Goal: Task Accomplishment & Management: Use online tool/utility

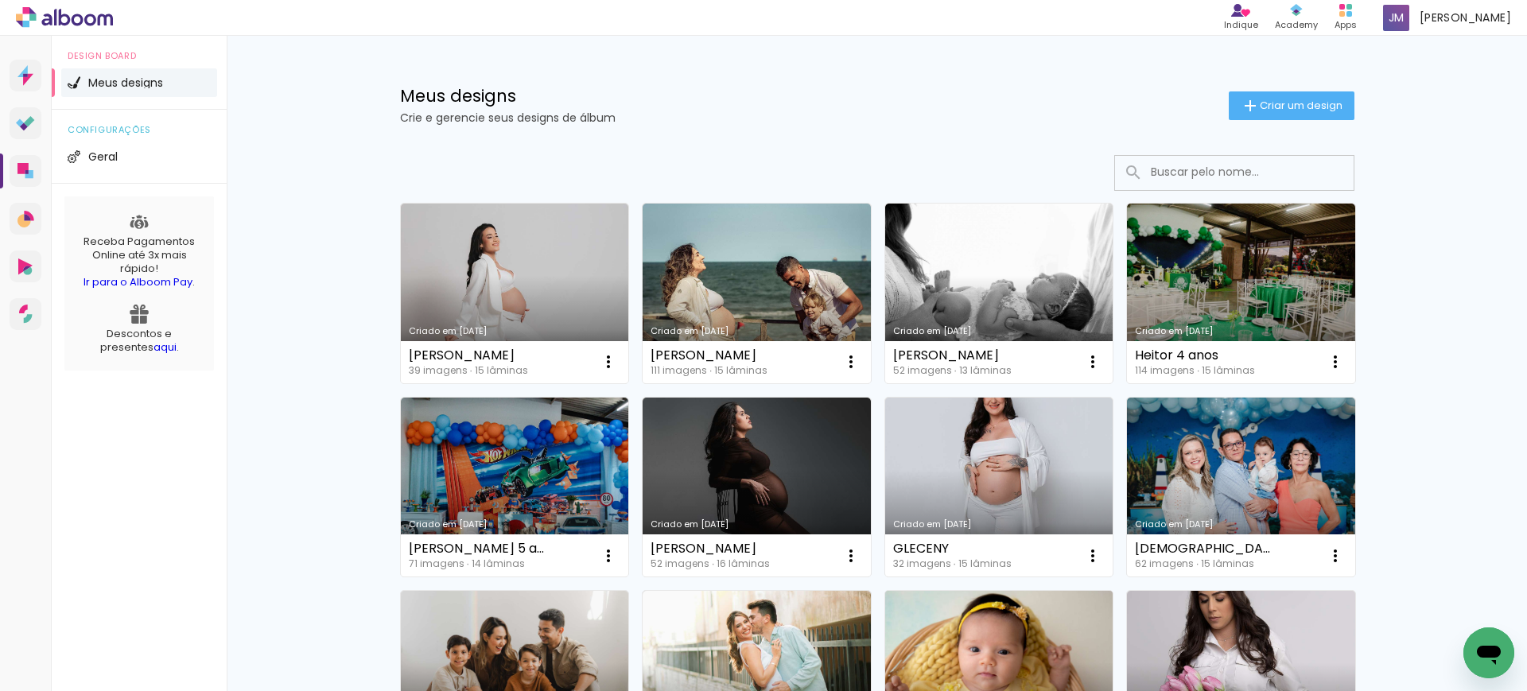
scroll to position [248, 0]
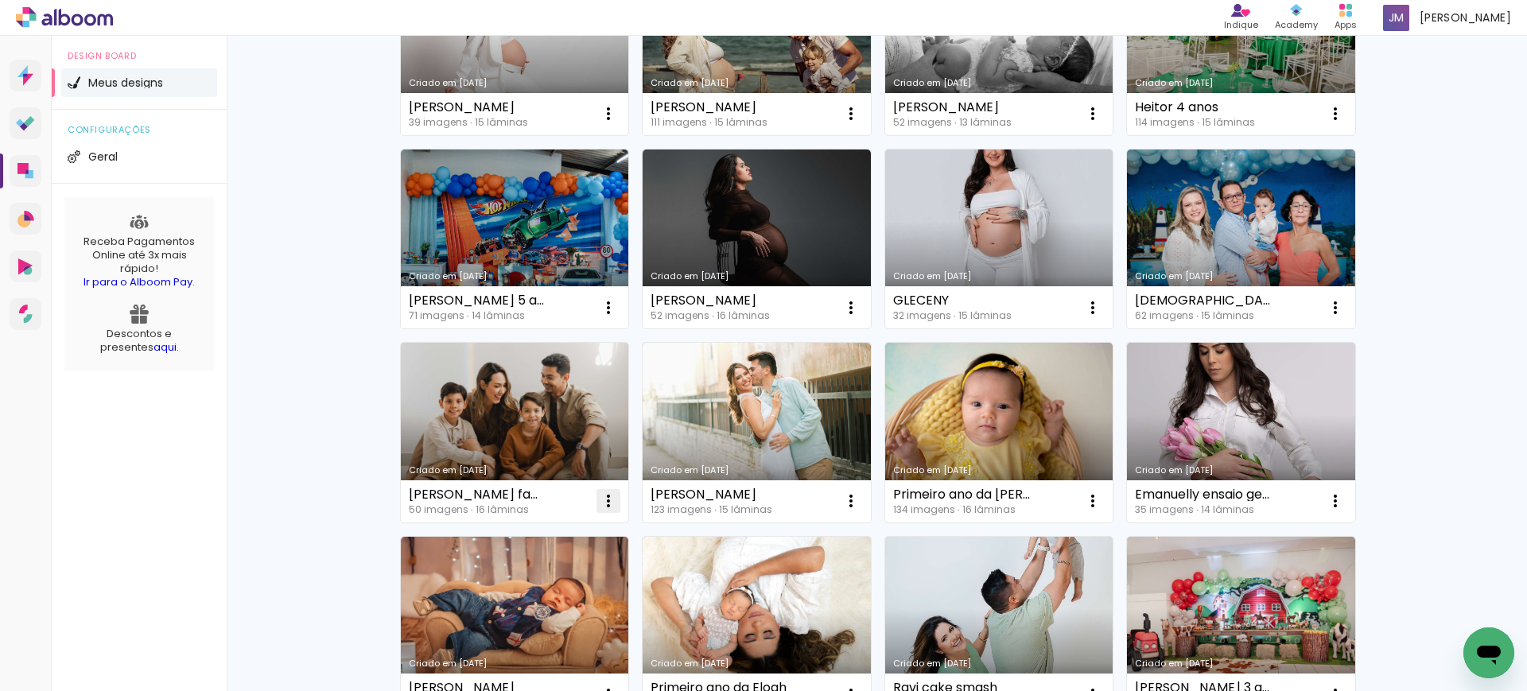
click at [602, 499] on iron-icon at bounding box center [608, 500] width 19 height 19
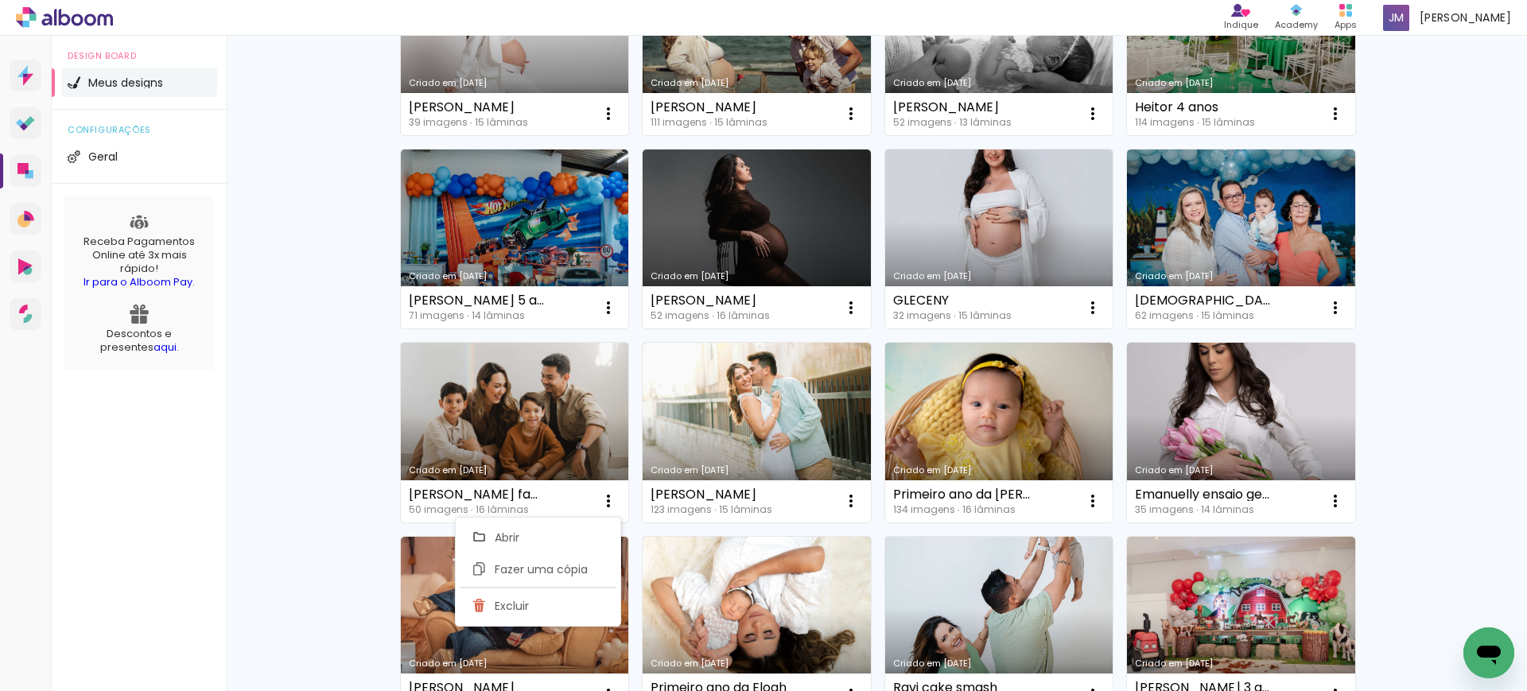
click at [560, 410] on link "Criado em [DATE]" at bounding box center [515, 433] width 228 height 180
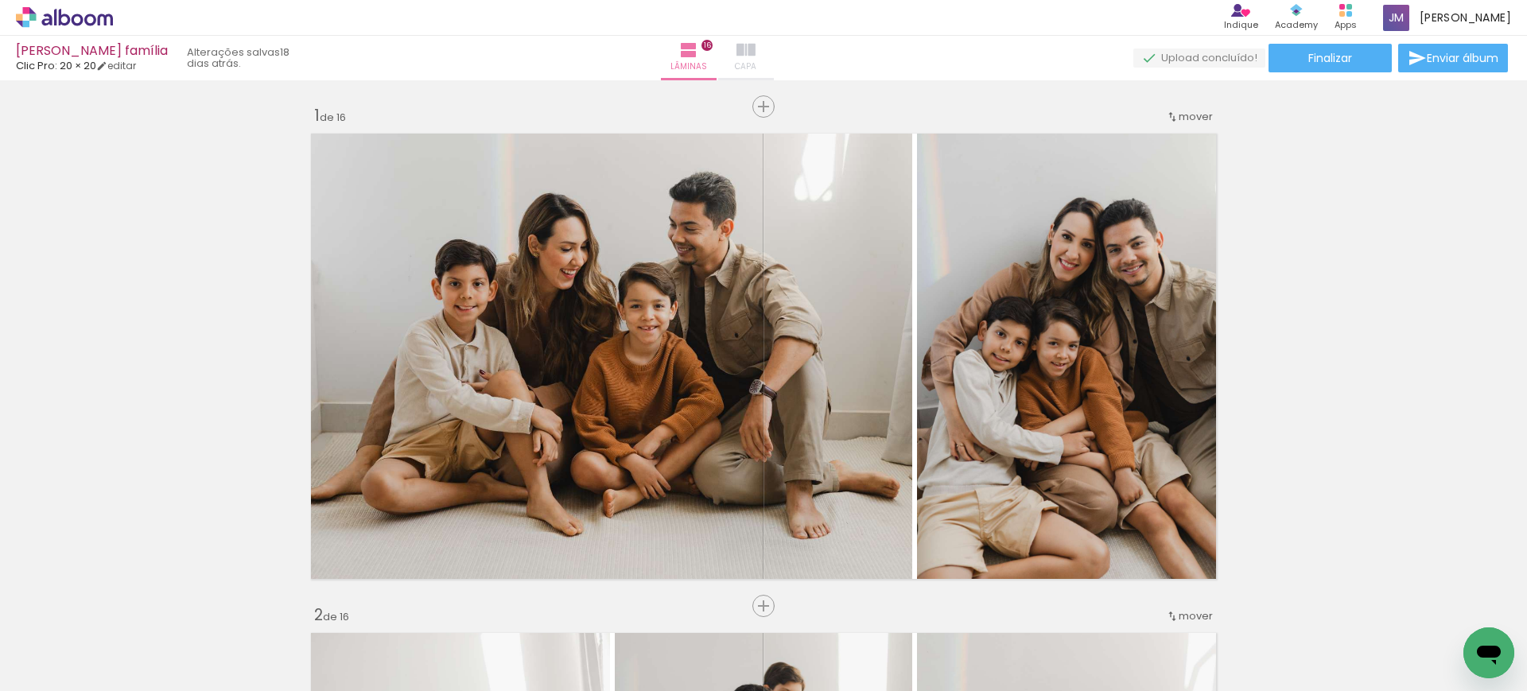
click at [774, 51] on paper-button "Capa" at bounding box center [746, 58] width 56 height 45
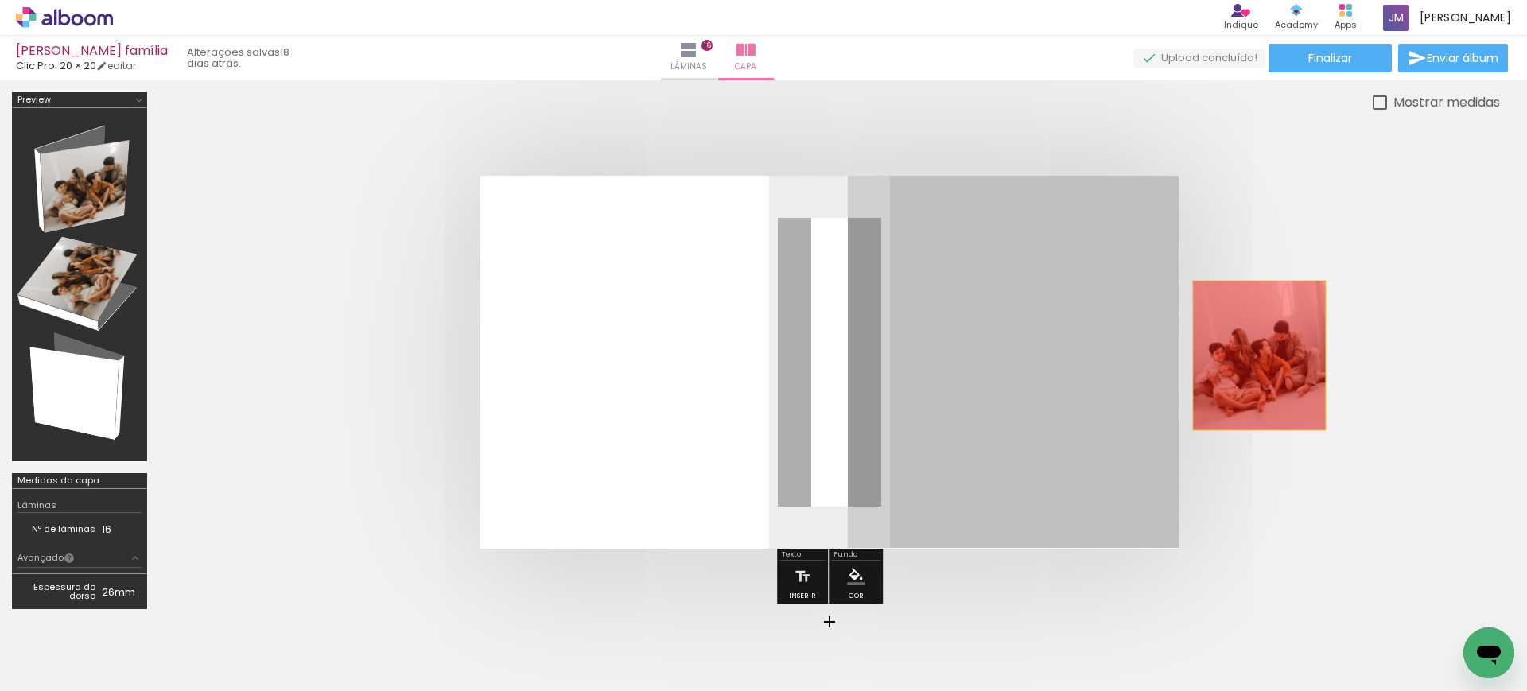
drag, startPoint x: 1057, startPoint y: 340, endPoint x: 1316, endPoint y: 364, distance: 260.4
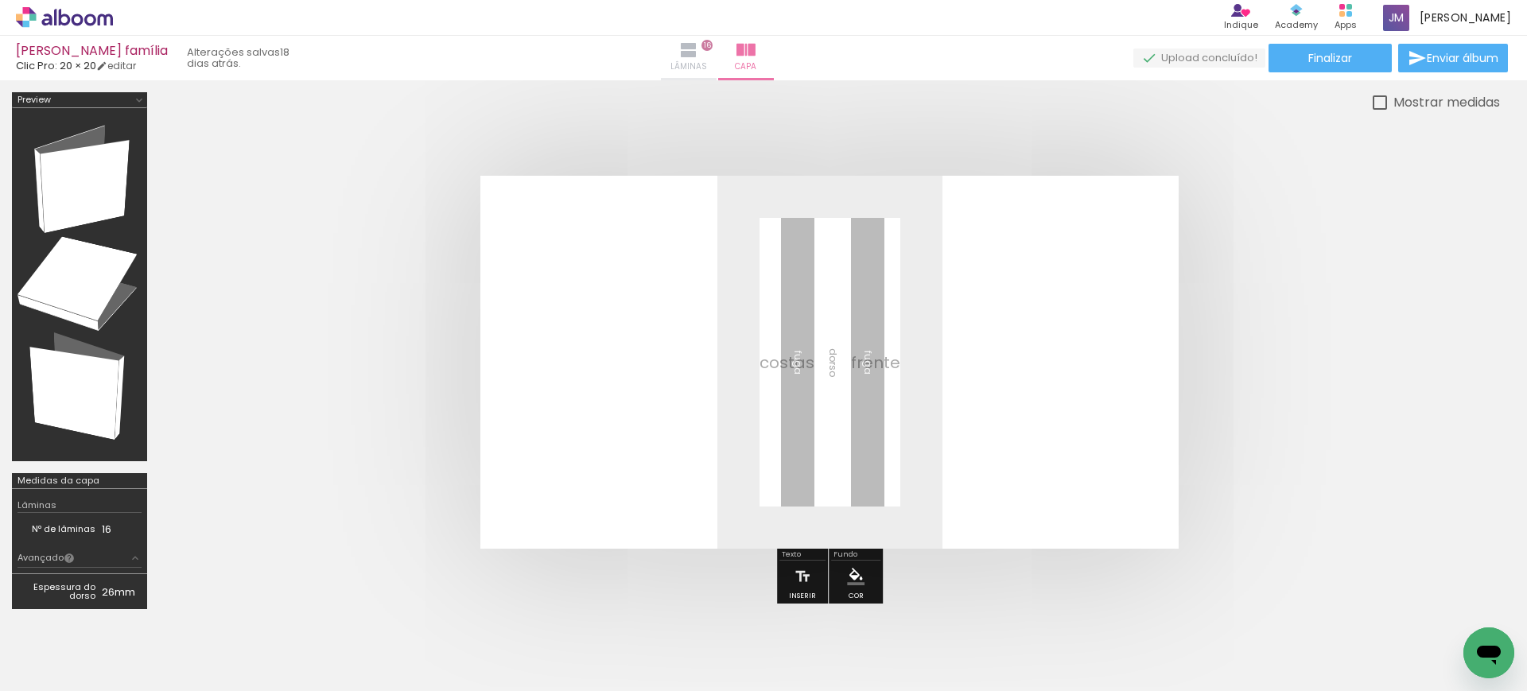
click at [698, 45] on iron-icon at bounding box center [688, 50] width 19 height 19
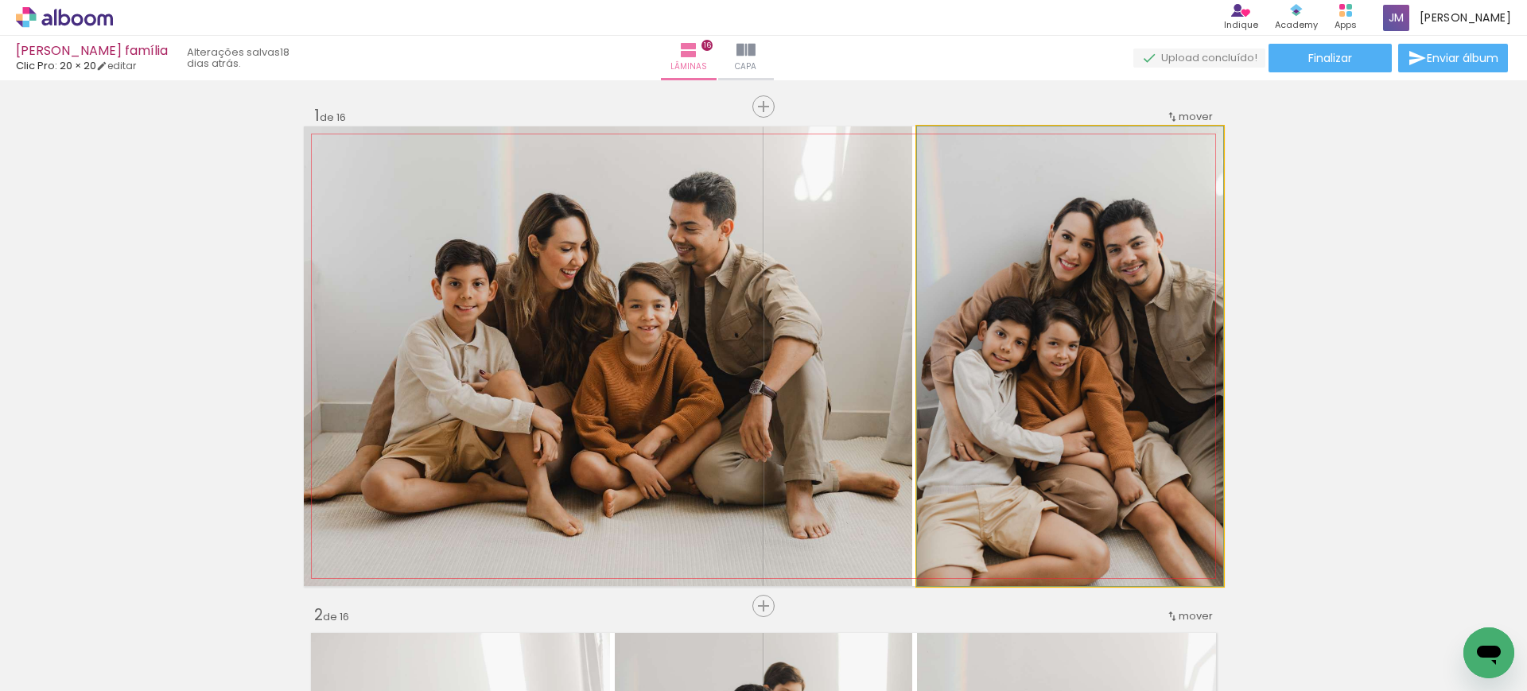
click at [1135, 418] on quentale-photo at bounding box center [1070, 356] width 306 height 460
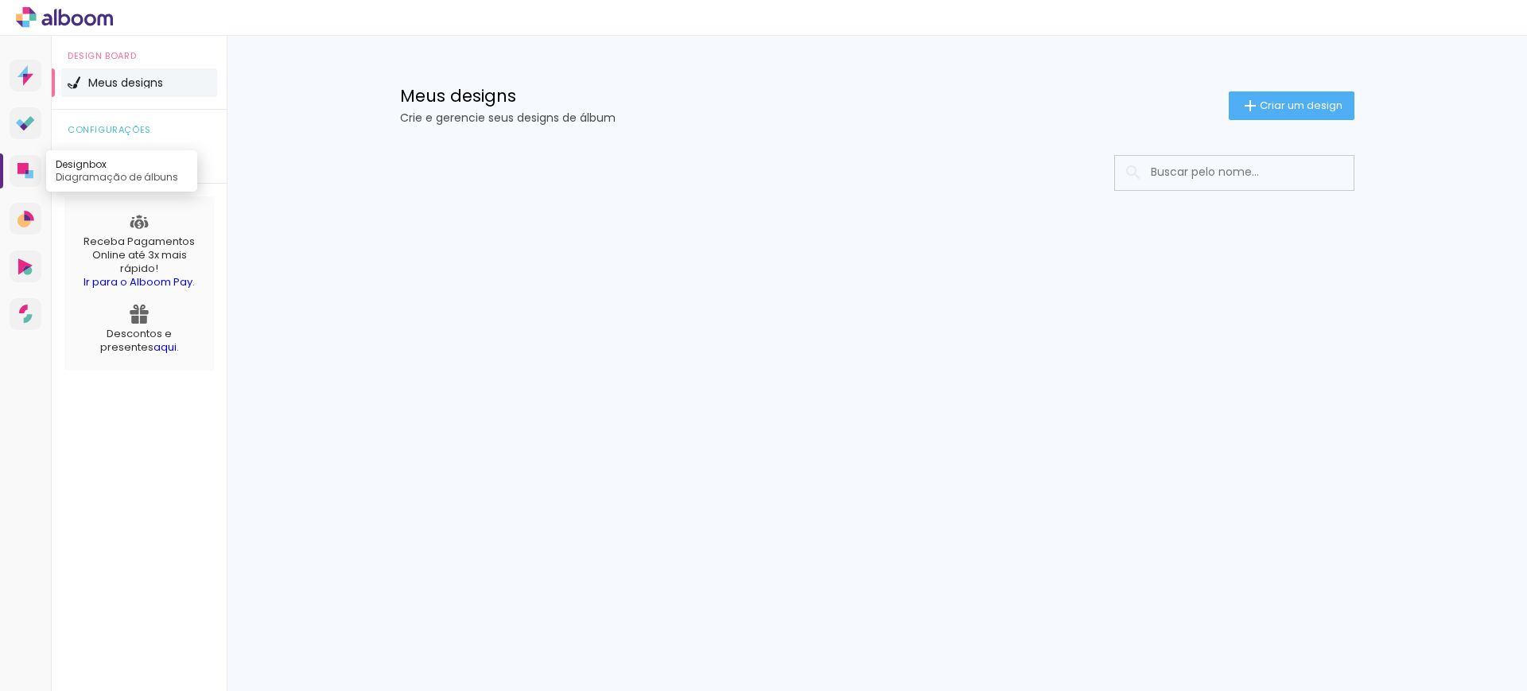
click at [14, 177] on link "Designbox Diagramação de álbuns" at bounding box center [26, 171] width 32 height 32
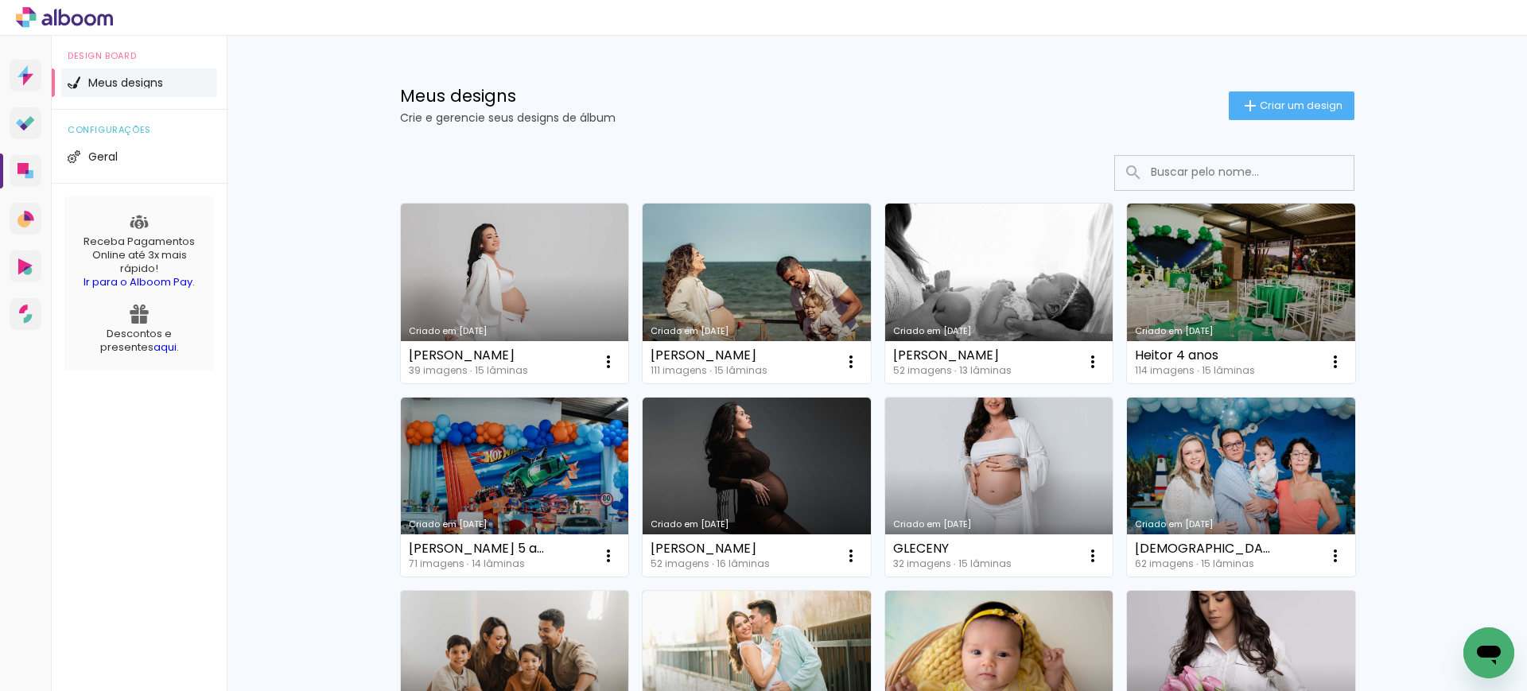
click at [1183, 320] on link "Criado em [DATE]" at bounding box center [1241, 294] width 228 height 180
